Goal: Task Accomplishment & Management: Use online tool/utility

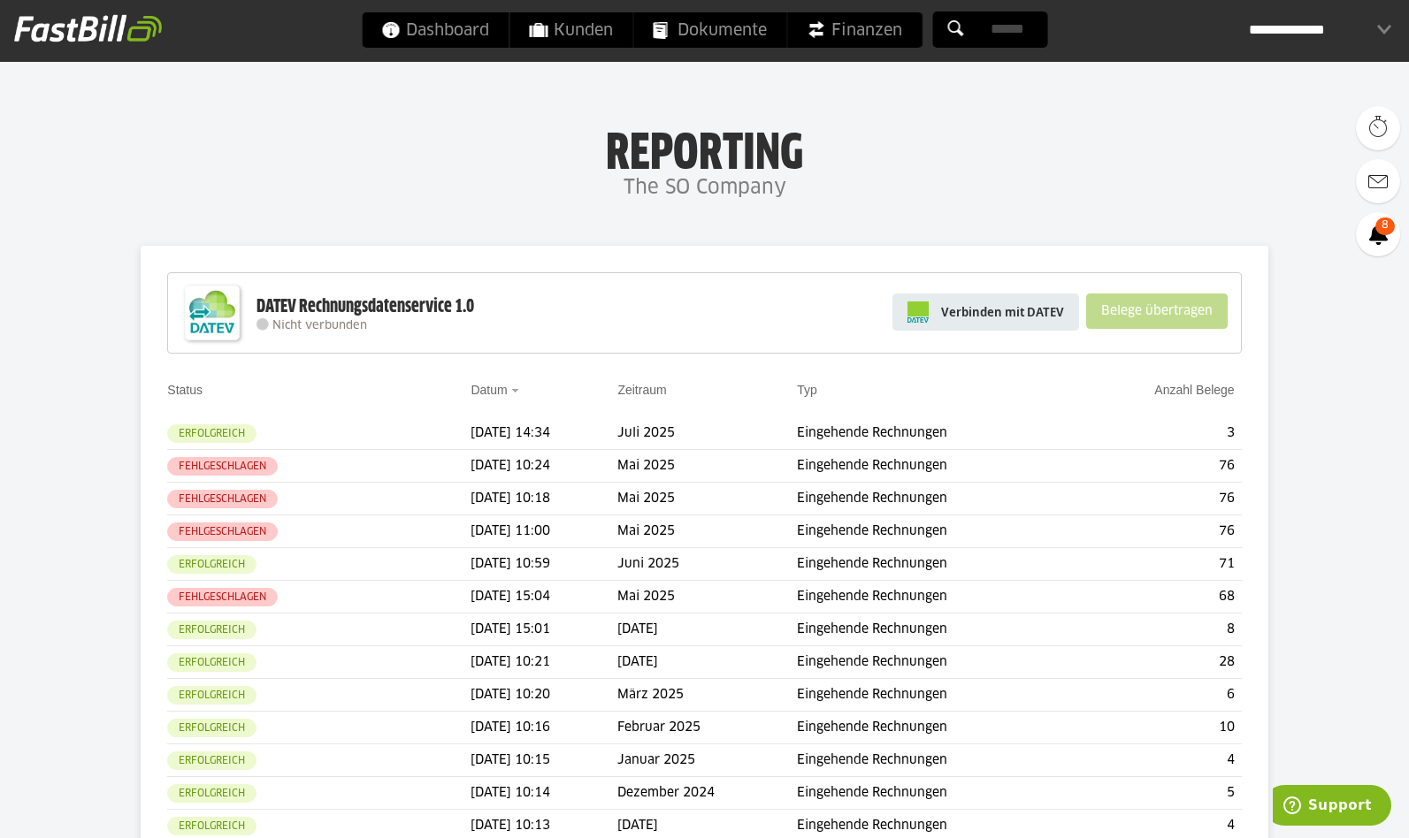
click at [1002, 313] on span "Verbinden mit DATEV" at bounding box center [1002, 312] width 123 height 18
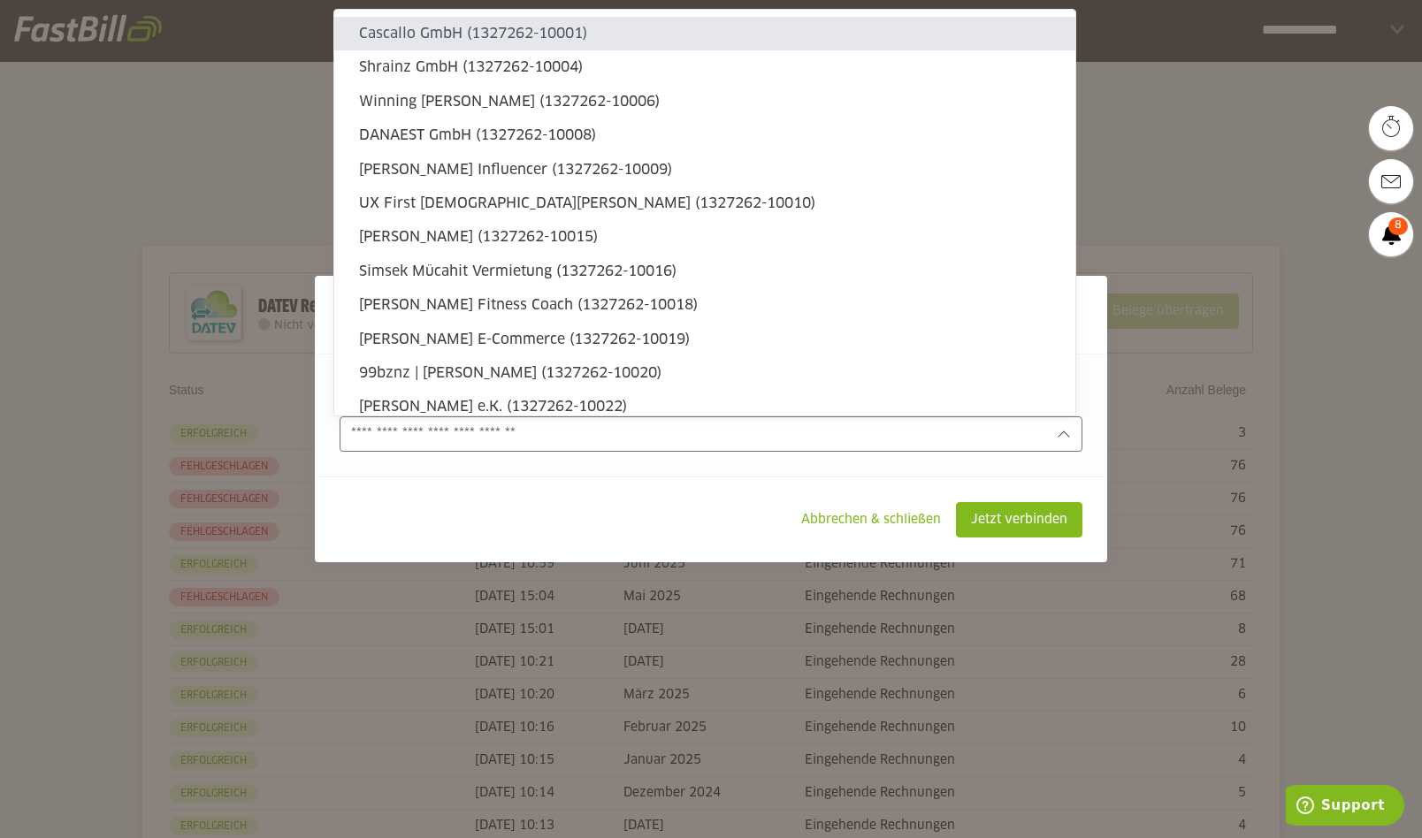
click at [698, 430] on input "text" at bounding box center [698, 433] width 695 height 19
type sl-option "1327262-10001"
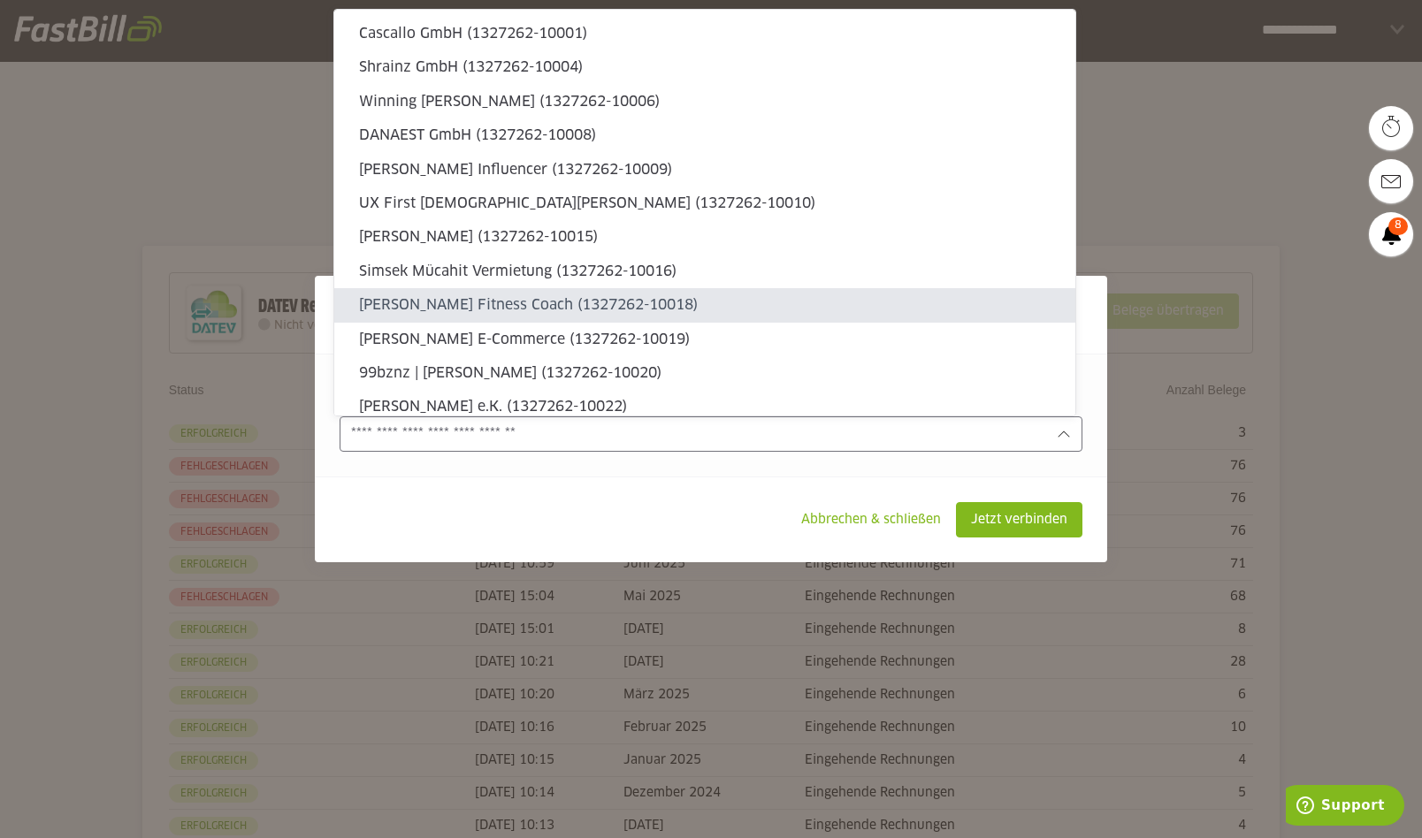
type sl-option "1327262-10018"
type sl-option "1327262-10043"
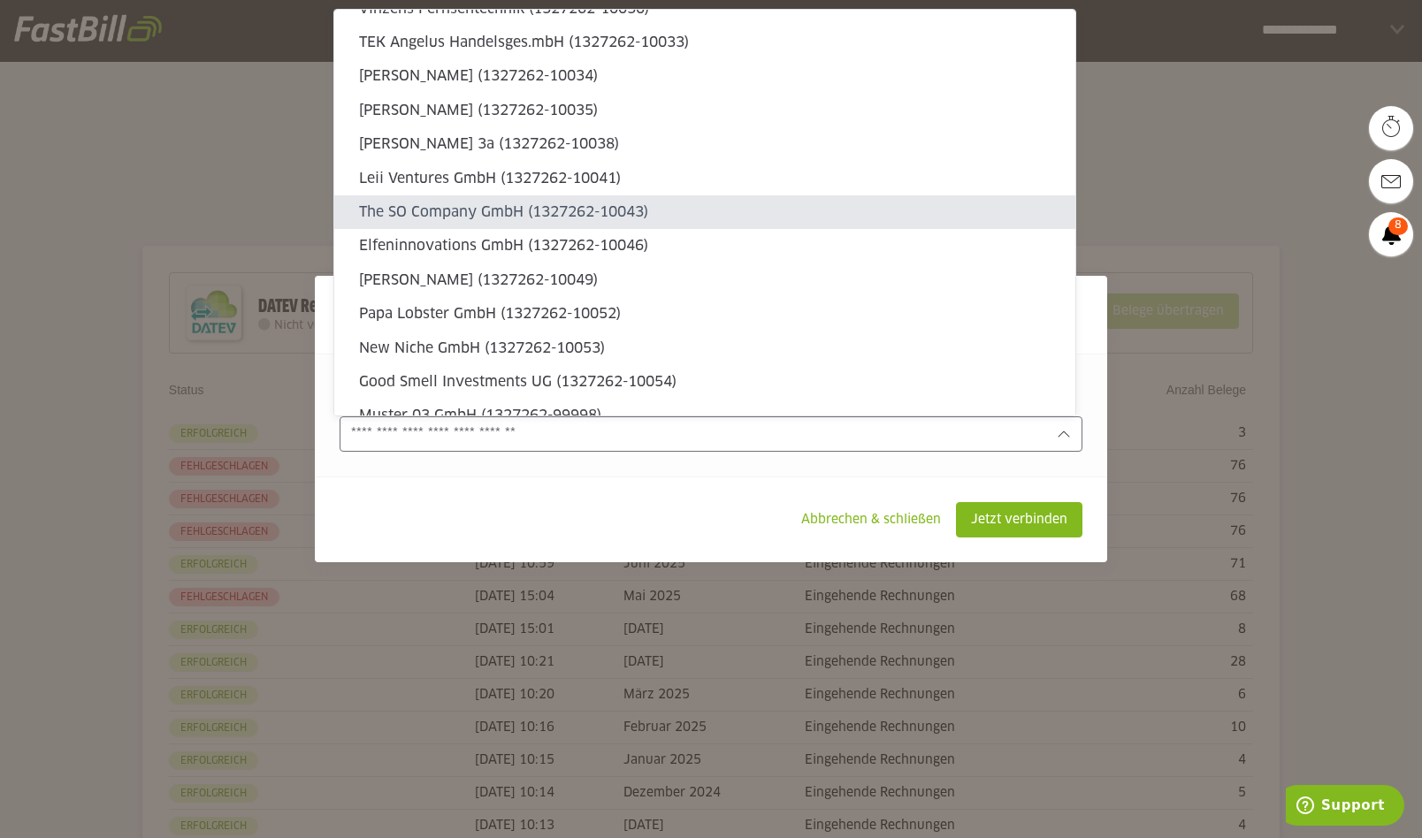
click at [631, 208] on slot "The SO Company GmbH (1327262-10043)" at bounding box center [710, 212] width 702 height 19
type input "**********"
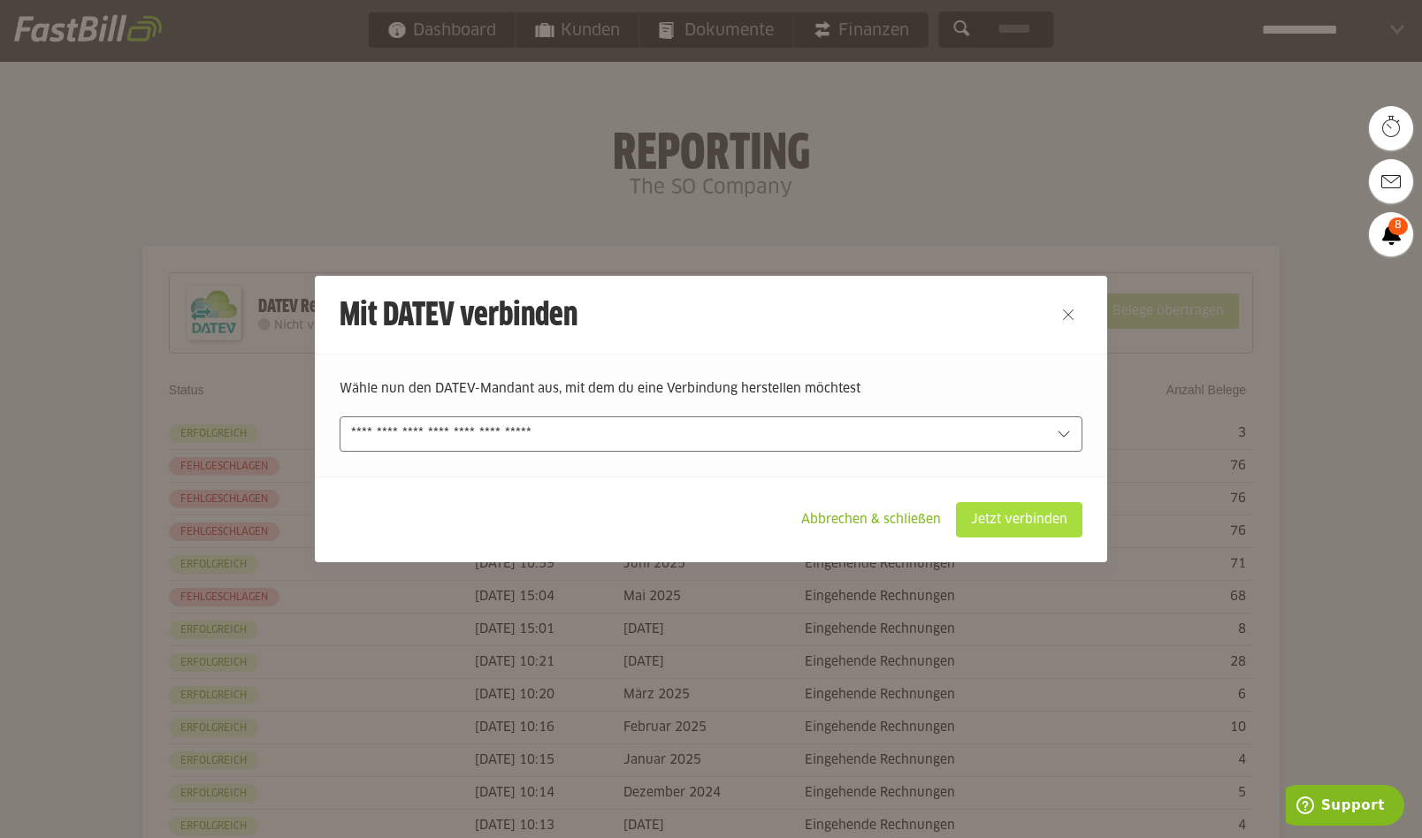
click at [1033, 522] on slot "Jetzt verbinden" at bounding box center [1019, 520] width 125 height 34
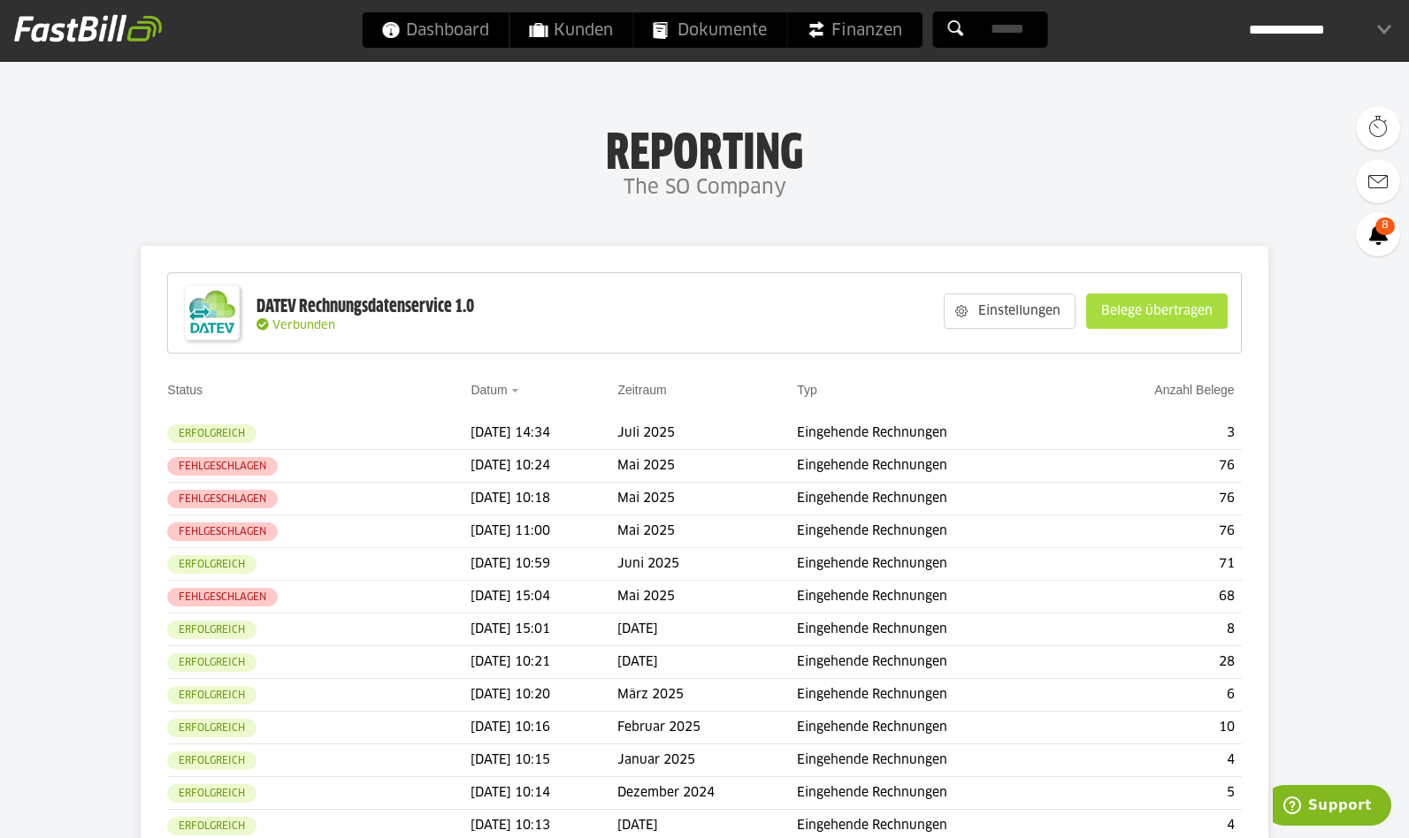
click at [1133, 312] on slot "Belege übertragen" at bounding box center [1157, 311] width 140 height 34
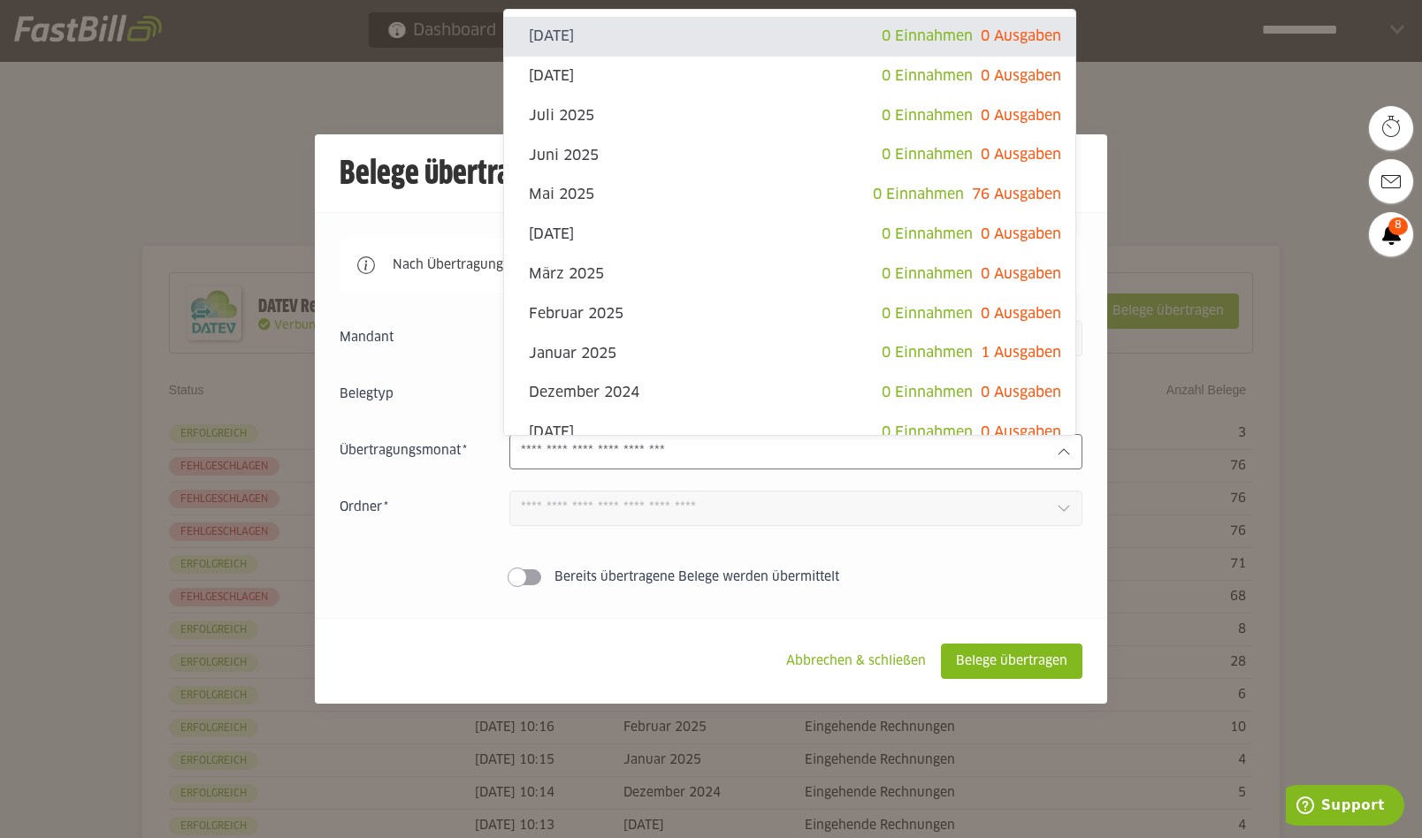
click at [635, 444] on input "text" at bounding box center [782, 451] width 522 height 19
click at [861, 667] on slot "Abbrechen & schließen" at bounding box center [856, 662] width 168 height 34
